Goal: Find specific page/section: Find specific page/section

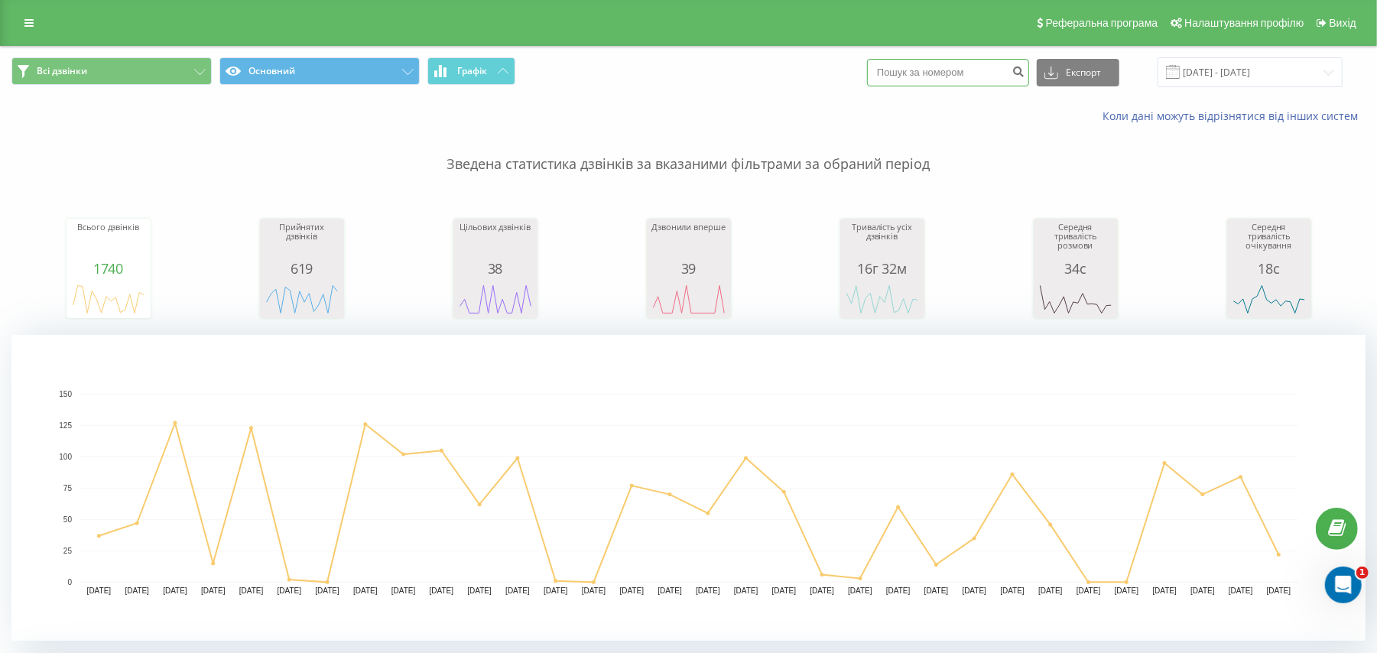
click at [888, 76] on input at bounding box center [948, 73] width 162 height 28
paste input "+380680438098"
click at [906, 75] on input "+380680438098" at bounding box center [948, 73] width 162 height 28
type input "0680438098"
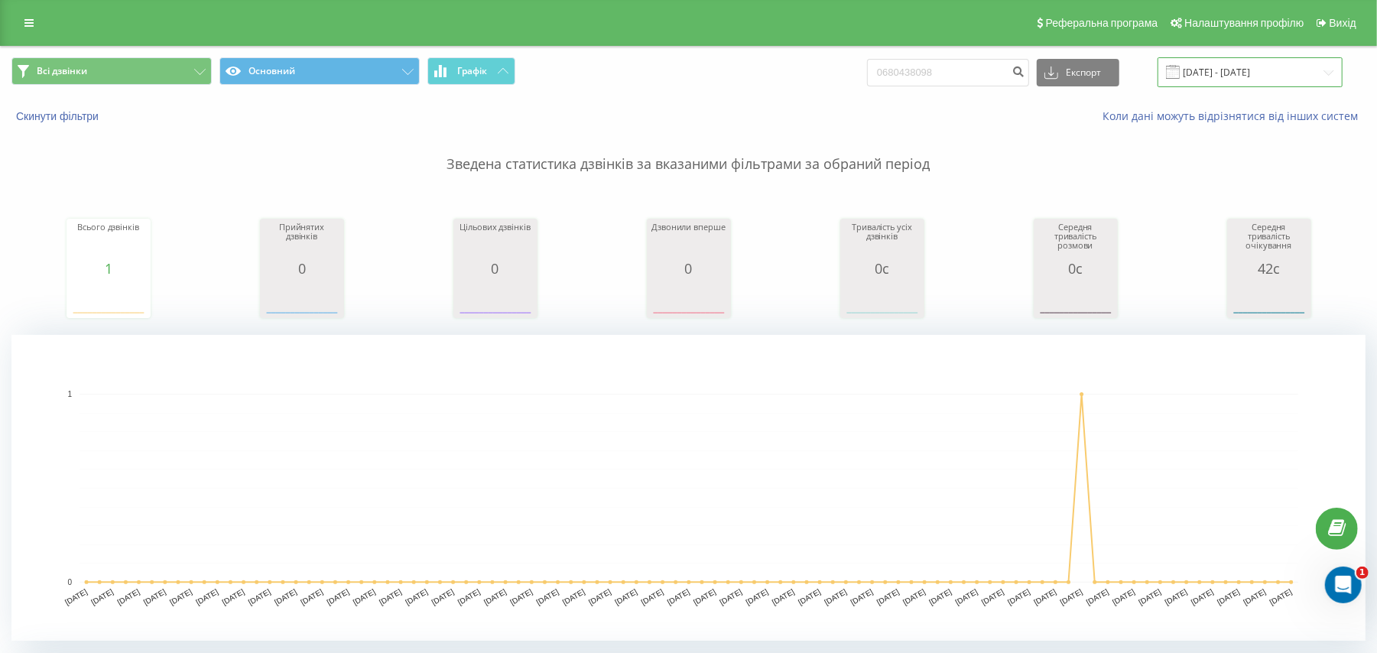
click at [1251, 83] on input "21.05.2025 - 21.08.2025" at bounding box center [1250, 72] width 185 height 30
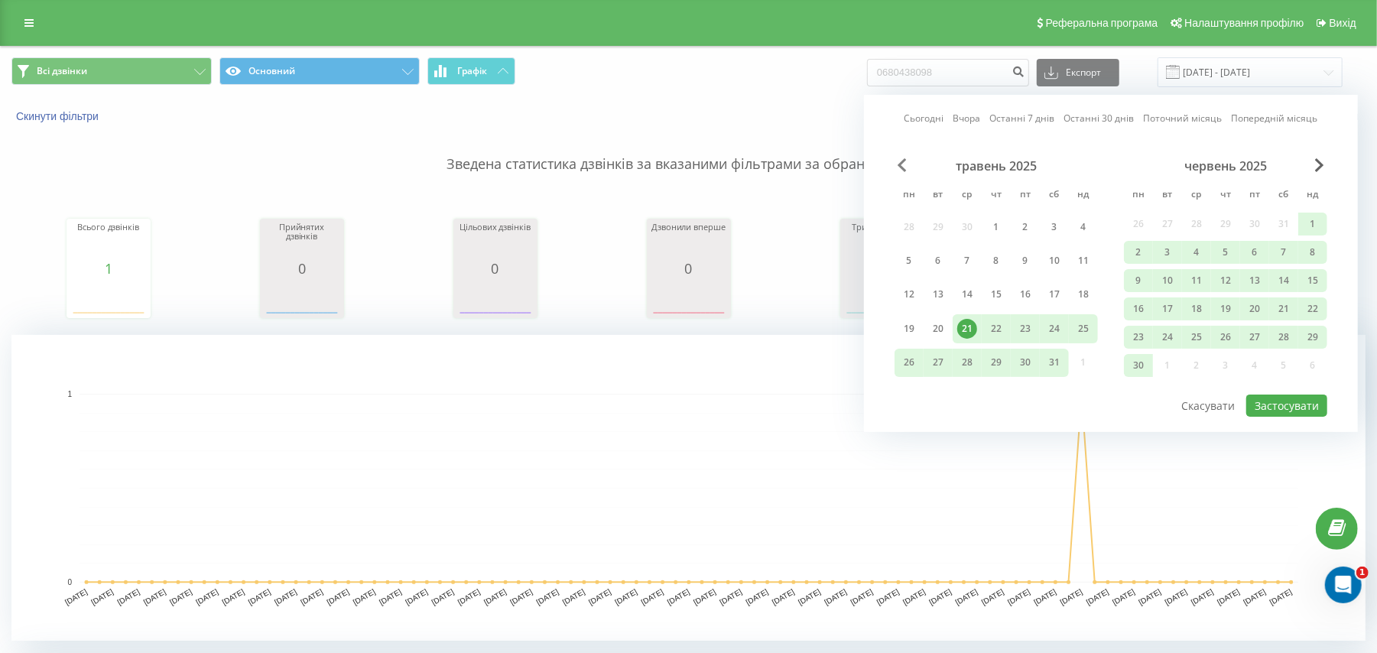
click at [900, 169] on span "Previous Month" at bounding box center [902, 165] width 9 height 14
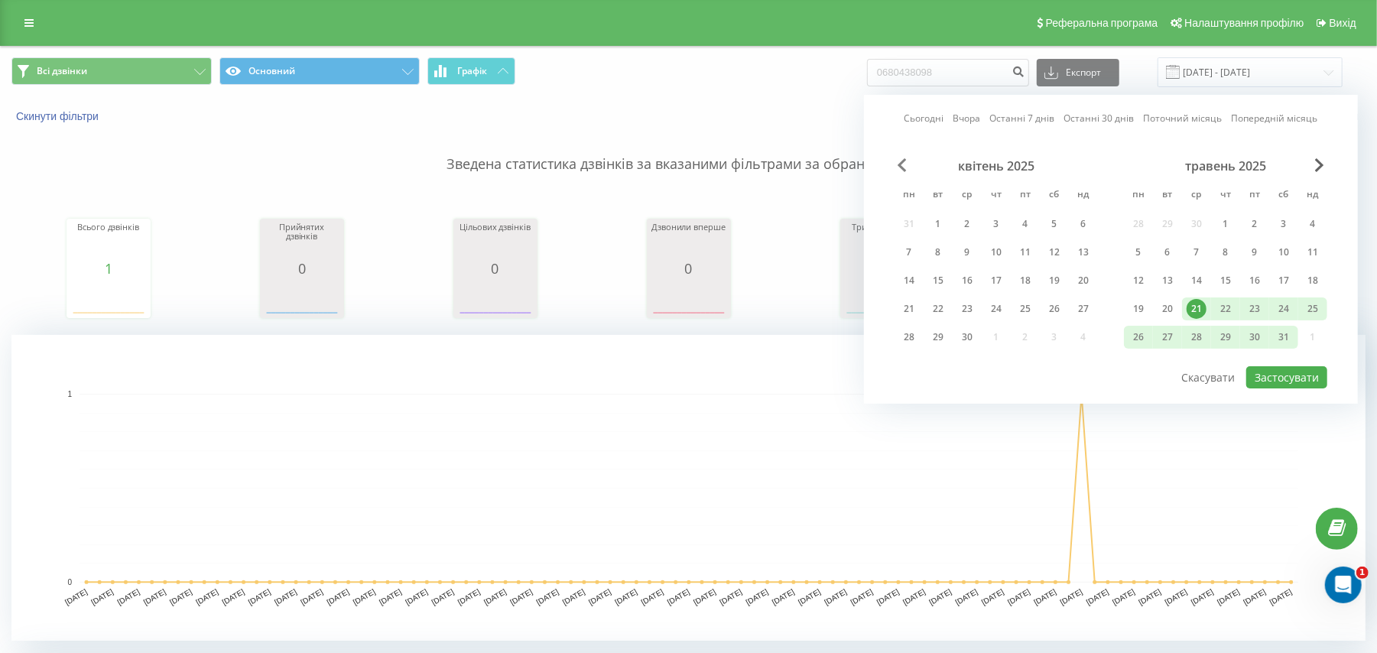
click at [900, 169] on span "Previous Month" at bounding box center [902, 165] width 9 height 14
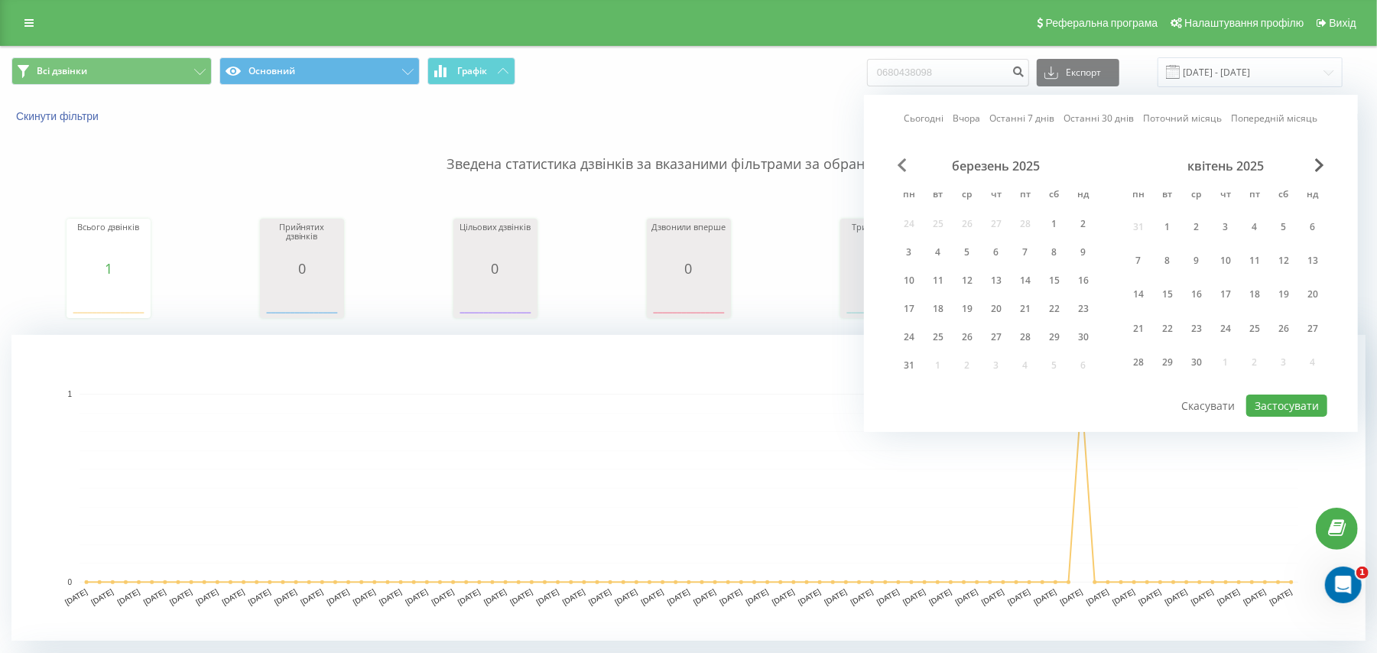
click at [900, 169] on span "Previous Month" at bounding box center [902, 165] width 9 height 14
click at [1049, 226] on div "1" at bounding box center [1055, 227] width 20 height 20
click at [1316, 167] on span "Next Month" at bounding box center [1319, 165] width 9 height 14
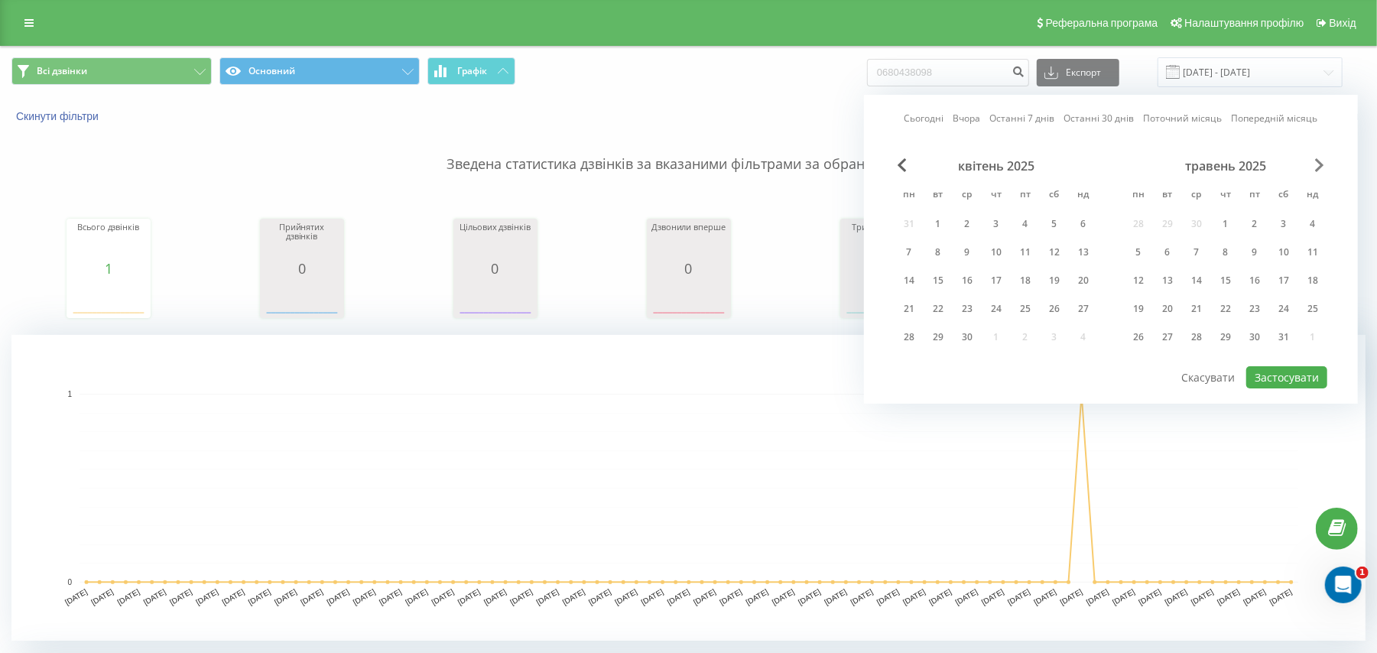
click at [1316, 167] on span "Next Month" at bounding box center [1319, 165] width 9 height 14
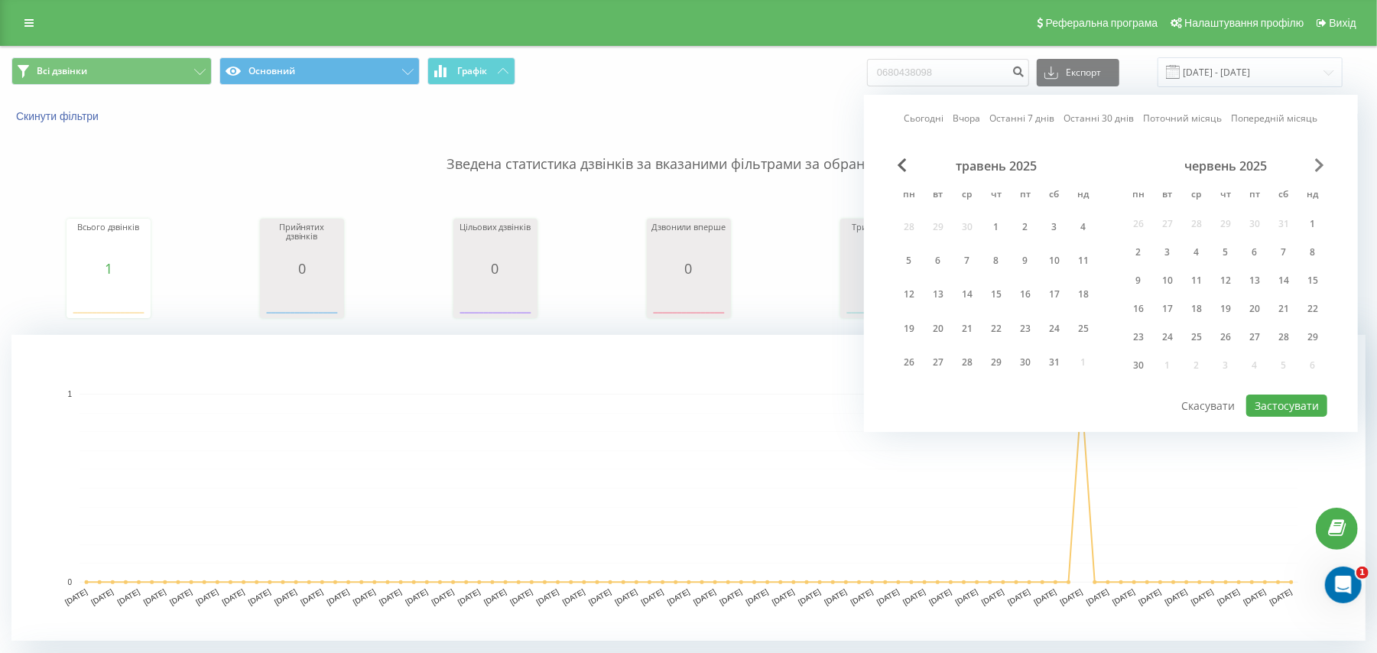
click at [1316, 167] on span "Next Month" at bounding box center [1319, 165] width 9 height 14
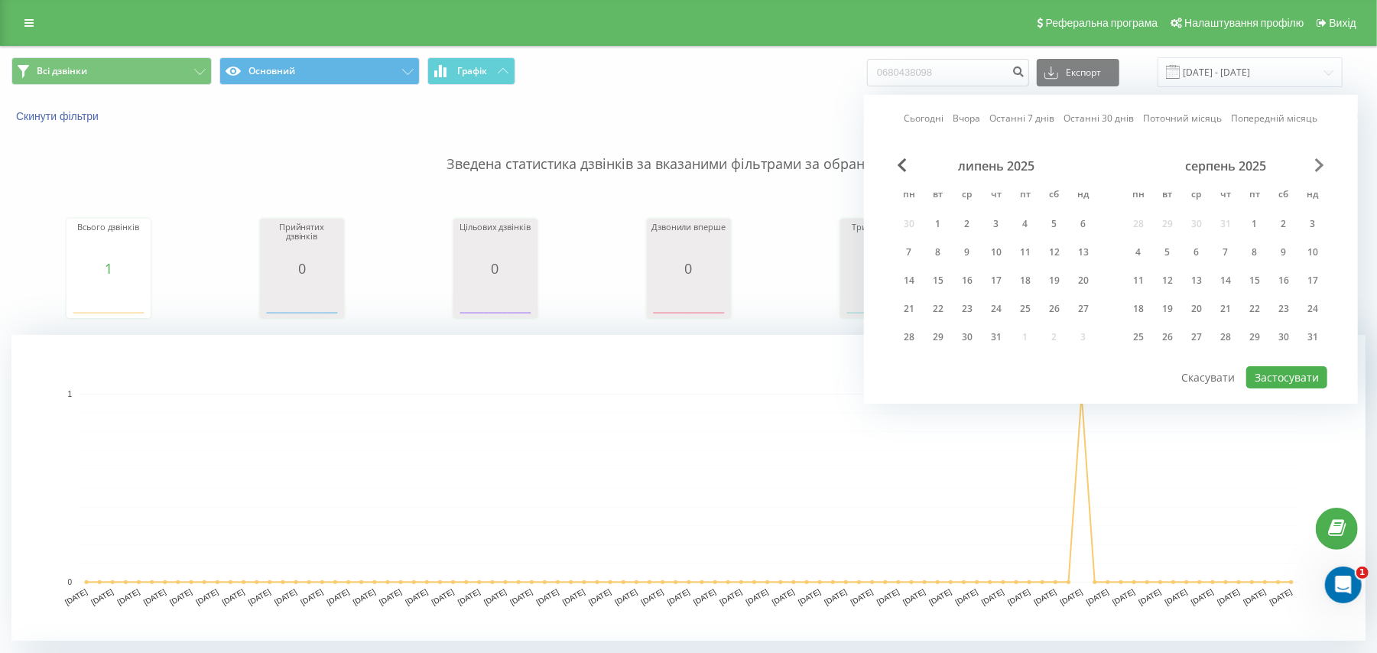
click at [1316, 167] on span "Next Month" at bounding box center [1319, 165] width 9 height 14
click at [1008, 335] on div "28" at bounding box center [996, 337] width 29 height 23
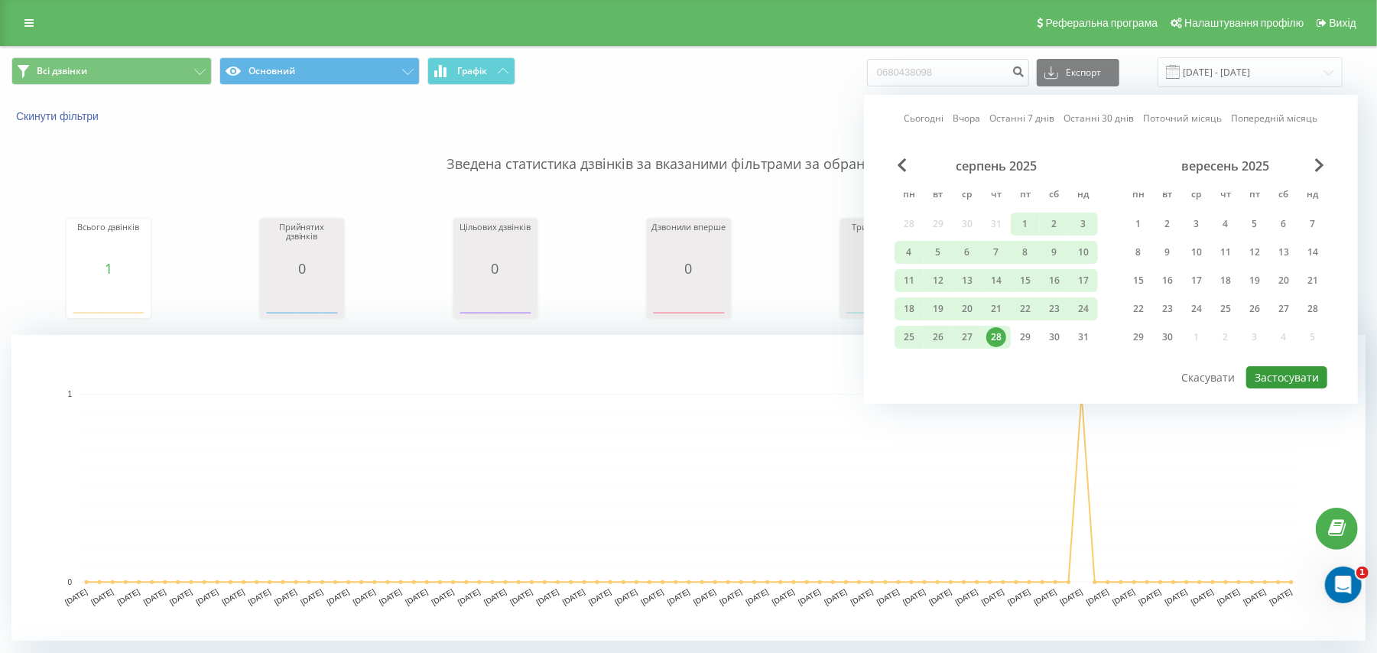
click at [1279, 376] on button "Застосувати" at bounding box center [1286, 377] width 81 height 22
type input "01.02.2025 - 28.08.2025"
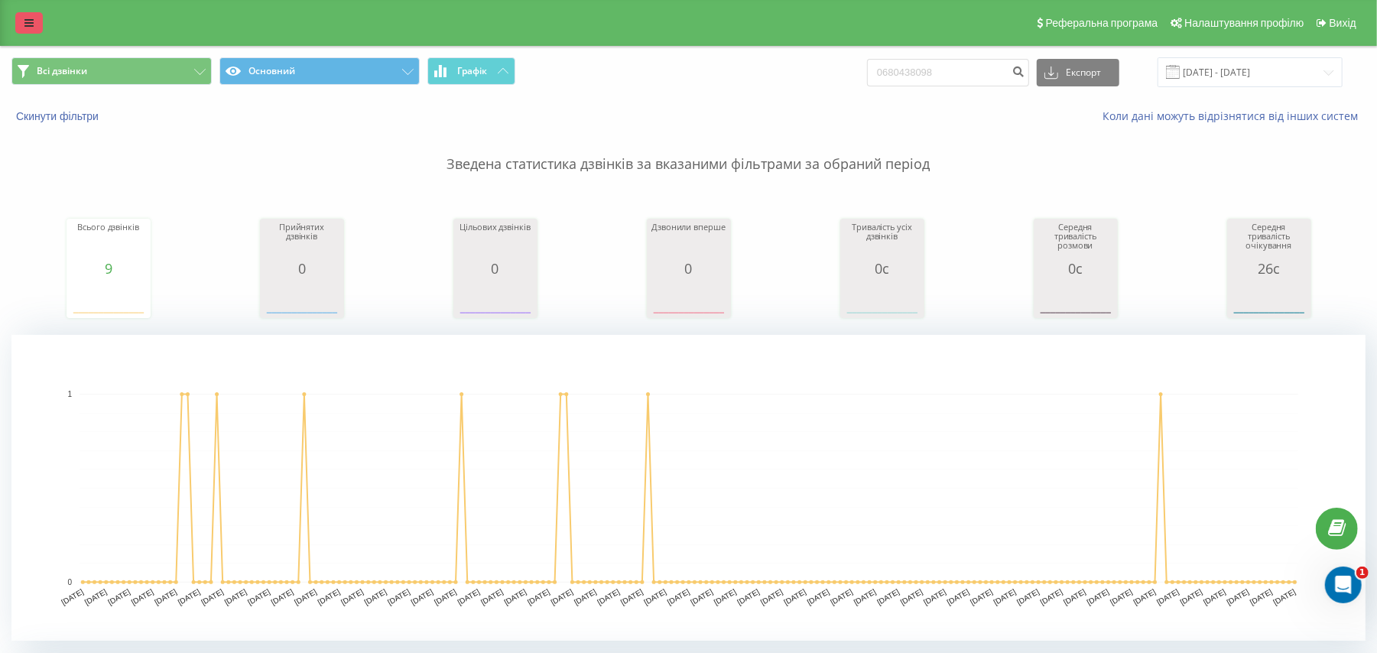
click at [17, 24] on link at bounding box center [29, 22] width 28 height 21
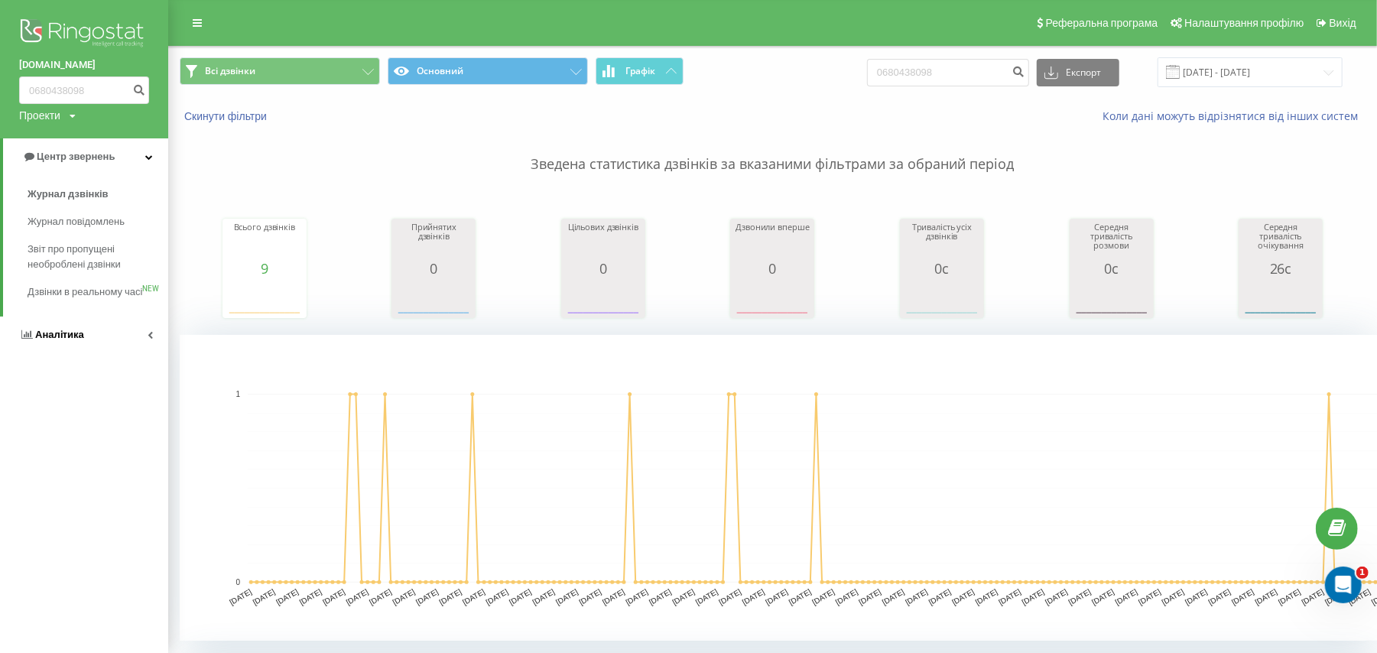
click at [23, 341] on link "Аналiтика" at bounding box center [84, 335] width 168 height 37
click at [52, 242] on span "Співробітники у реальному часі" at bounding box center [86, 238] width 116 height 31
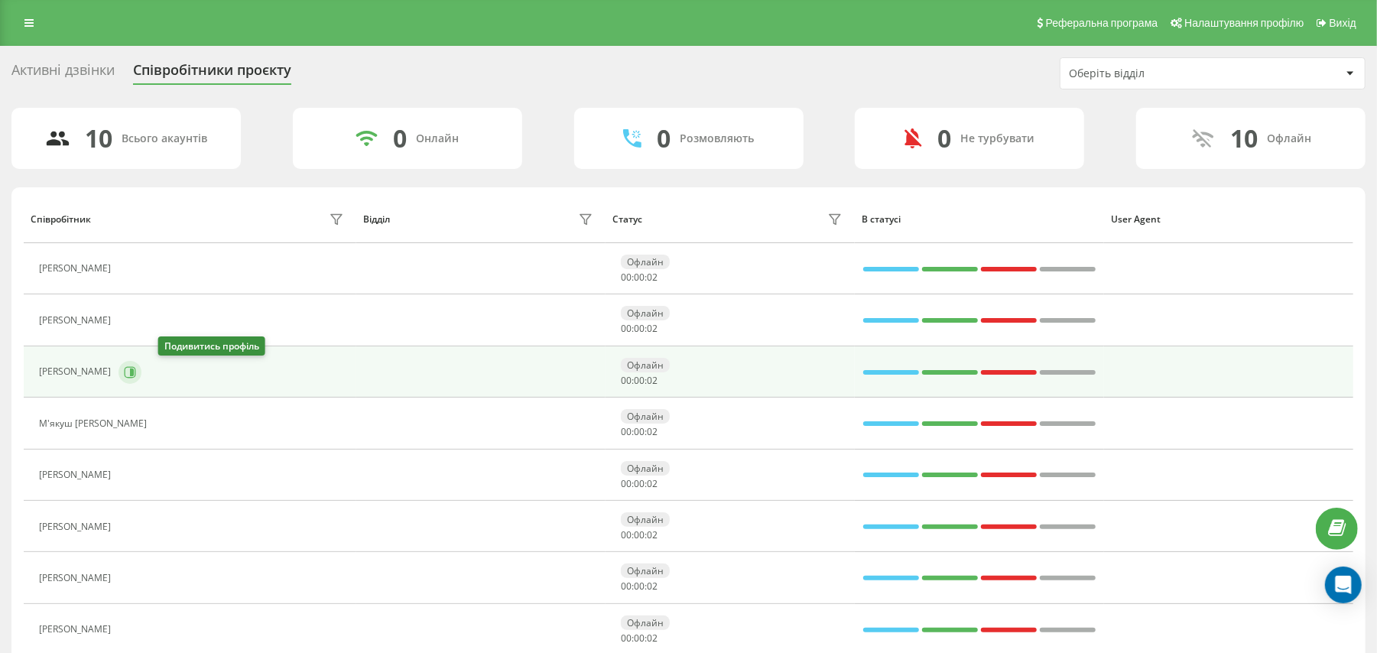
click at [136, 377] on icon at bounding box center [130, 372] width 12 height 12
